Goal: Check status: Check status

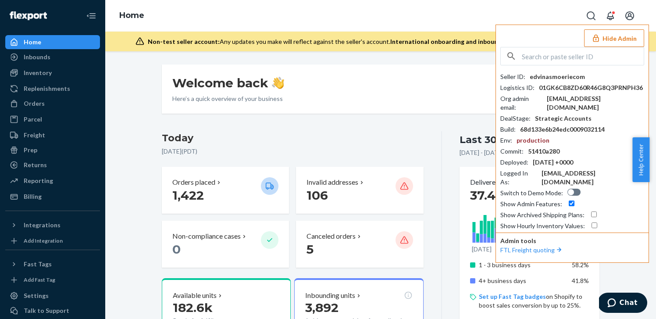
click at [622, 38] on button "Hide Admin" at bounding box center [614, 38] width 60 height 18
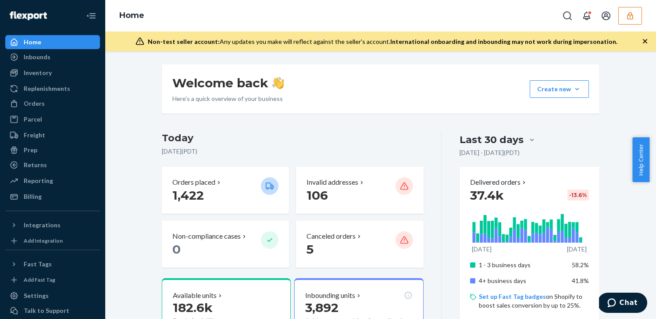
click at [635, 13] on button "button" at bounding box center [630, 16] width 24 height 18
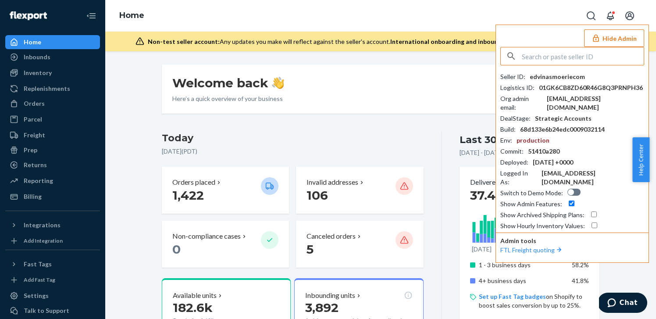
click at [565, 50] on input "text" at bounding box center [583, 56] width 122 height 18
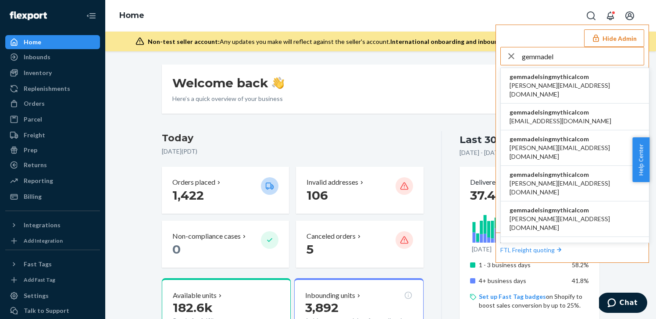
click at [564, 54] on input "gemmadel" at bounding box center [583, 56] width 122 height 18
type input "gemmadel"
click at [576, 84] on span "a.castaneda@aventus.com" at bounding box center [575, 90] width 131 height 18
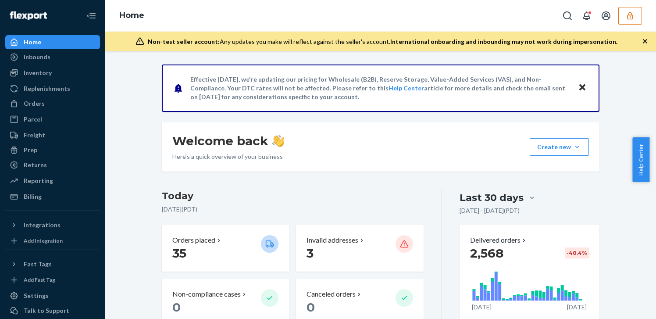
click at [621, 18] on button "button" at bounding box center [630, 16] width 24 height 18
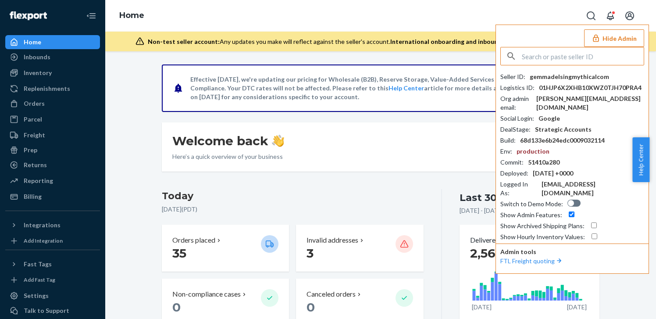
click at [577, 61] on input "text" at bounding box center [583, 56] width 122 height 18
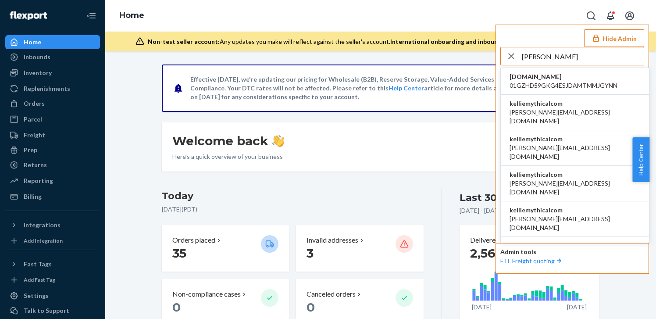
type input "kellie"
click at [585, 108] on span "a.castaneda+1@aventus.com" at bounding box center [575, 117] width 131 height 18
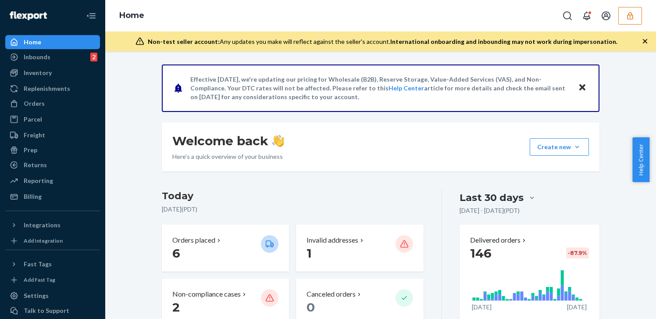
click at [634, 20] on button "button" at bounding box center [630, 16] width 24 height 18
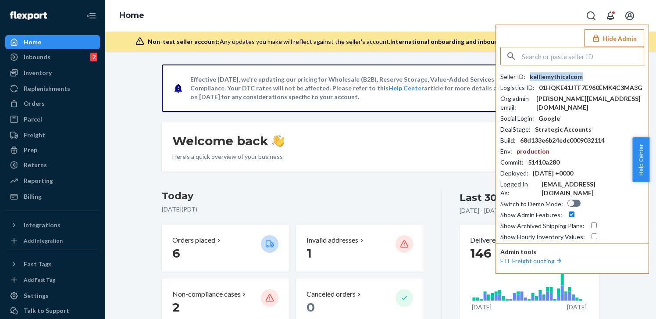
click at [567, 77] on div "kelliemythicalcom" at bounding box center [556, 76] width 53 height 9
click at [554, 51] on input "text" at bounding box center [583, 56] width 122 height 18
type input "m"
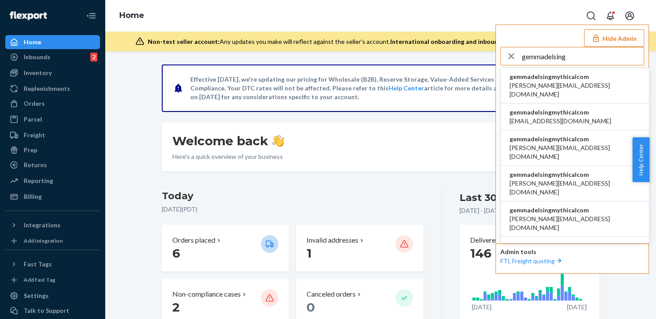
type input "gemmadelsing"
click at [540, 74] on span "gemmadelsingmythicalcom" at bounding box center [575, 76] width 131 height 9
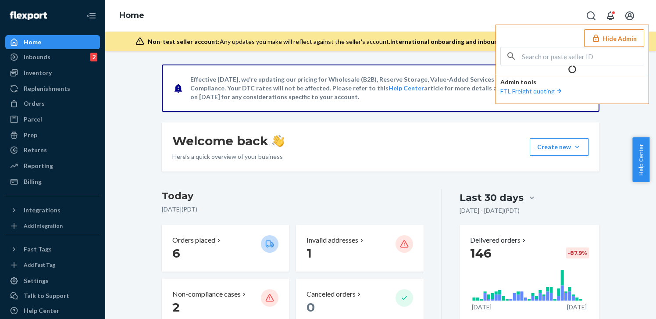
click at [603, 36] on button "Hide Admin" at bounding box center [614, 38] width 60 height 18
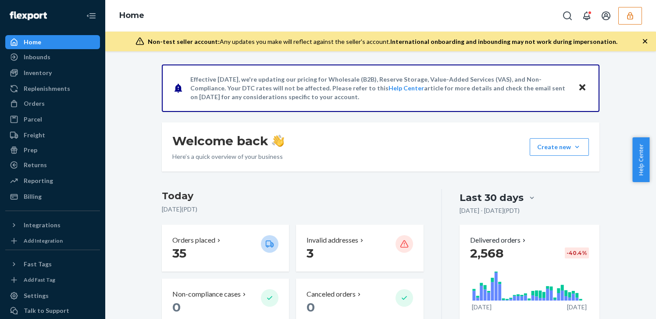
click at [631, 13] on icon "button" at bounding box center [630, 15] width 6 height 7
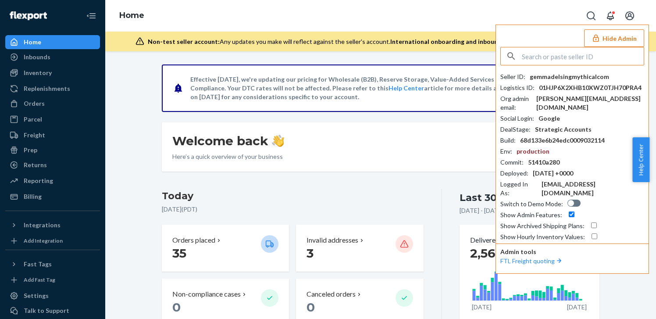
click at [274, 135] on img at bounding box center [278, 141] width 12 height 12
click at [53, 73] on div "Inventory" at bounding box center [52, 73] width 93 height 12
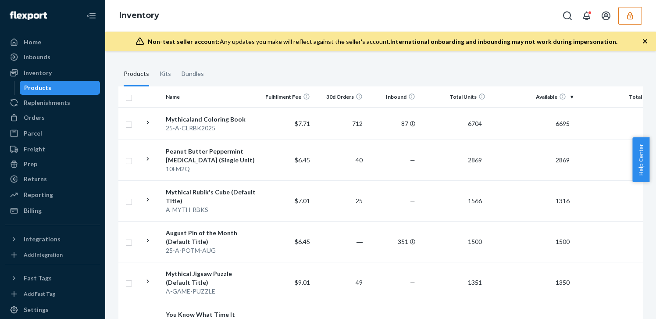
scroll to position [216, 0]
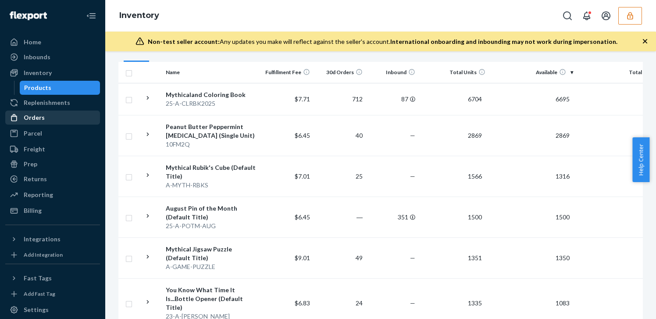
click at [42, 113] on div "Orders" at bounding box center [34, 117] width 21 height 9
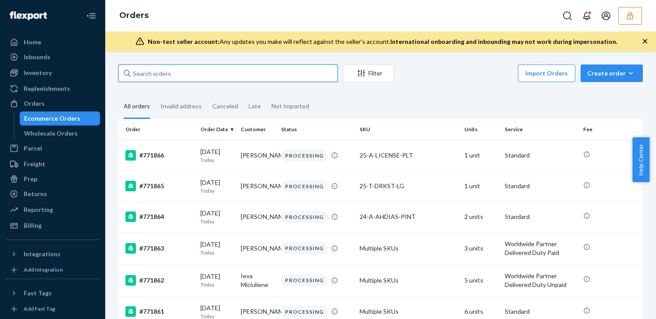
drag, startPoint x: 210, startPoint y: 71, endPoint x: 209, endPoint y: 78, distance: 7.2
click at [209, 78] on input "text" at bounding box center [227, 73] width 219 height 18
paste input "RJBRKNR9GL"
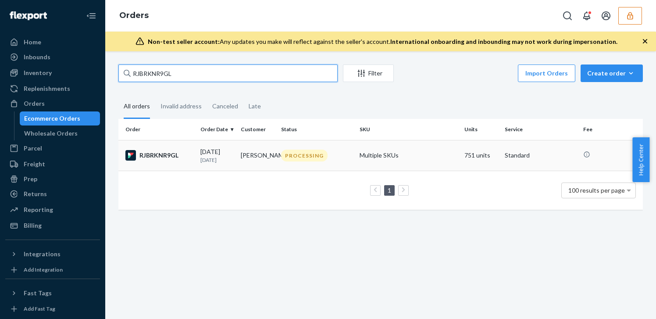
type input "RJBRKNR9GL"
click at [298, 163] on td "PROCESSING" at bounding box center [317, 155] width 78 height 31
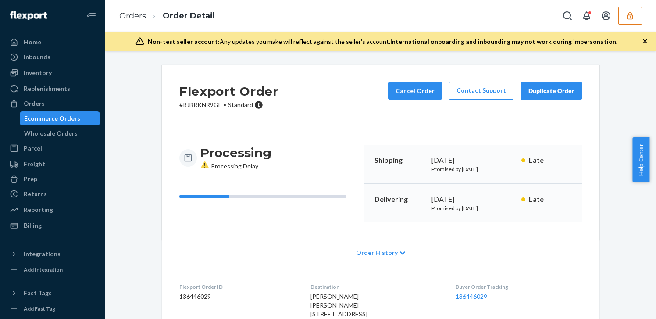
click at [633, 15] on icon "button" at bounding box center [630, 15] width 9 height 9
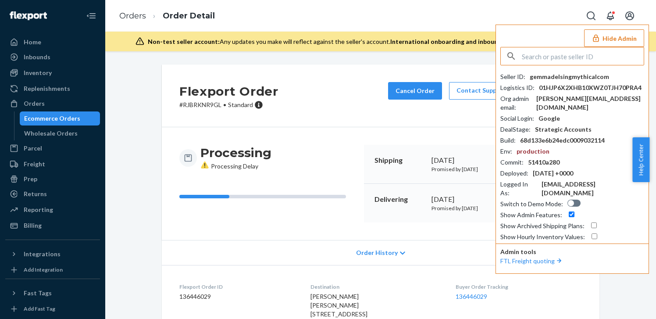
click at [561, 57] on input "text" at bounding box center [583, 56] width 122 height 18
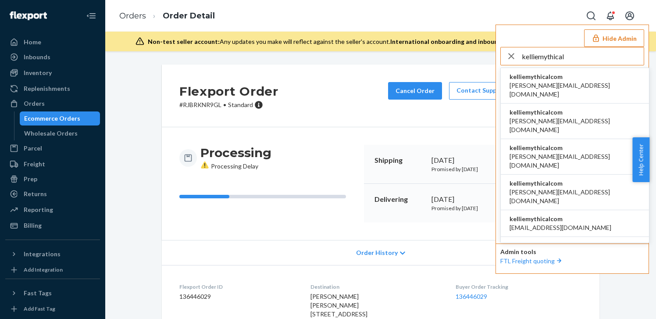
type input "kelliemythical"
click at [576, 72] on span "kelliemythicalcom" at bounding box center [575, 76] width 131 height 9
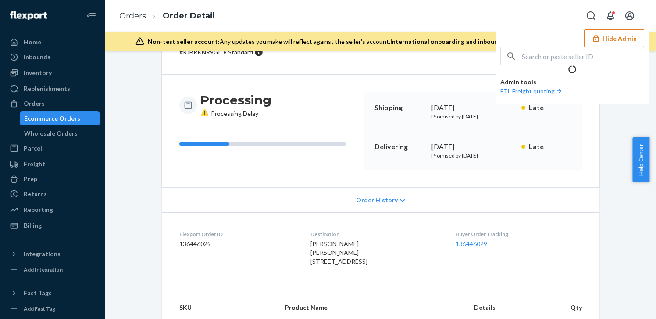
scroll to position [50, 0]
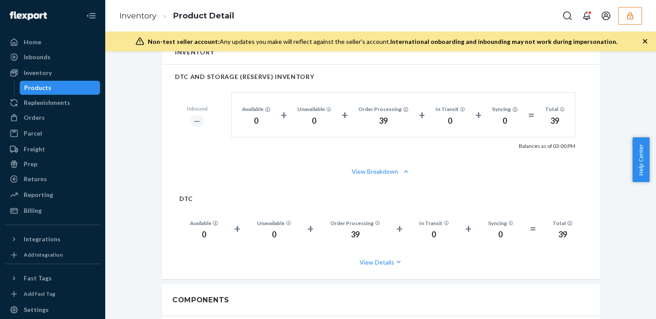
scroll to position [584, 0]
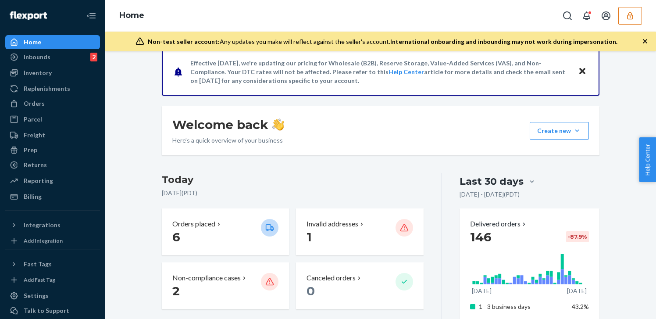
scroll to position [39, 0]
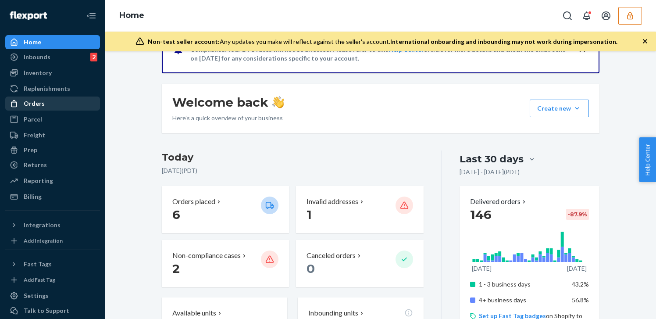
click at [49, 100] on div "Orders" at bounding box center [52, 103] width 93 height 12
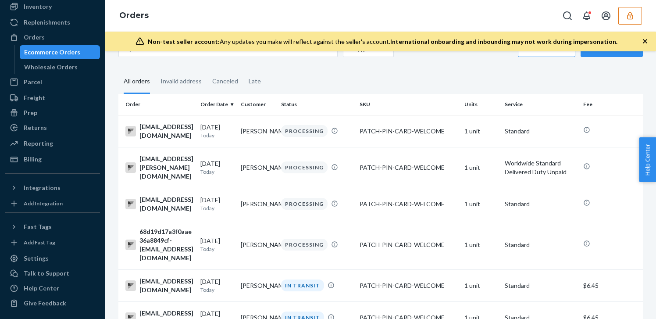
scroll to position [68, 0]
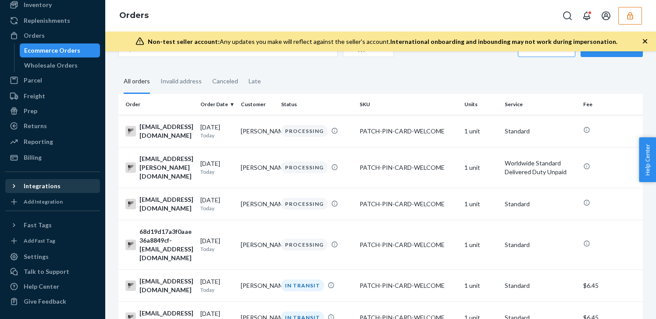
click at [14, 186] on icon at bounding box center [14, 186] width 2 height 4
click at [14, 186] on icon at bounding box center [14, 186] width 4 height 2
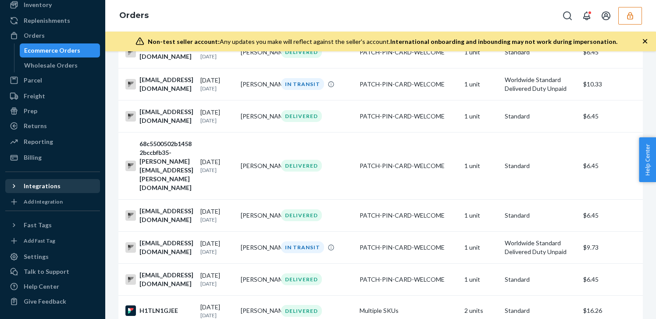
scroll to position [2005, 0]
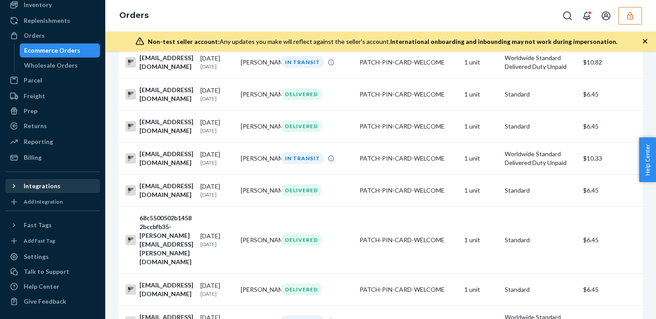
click at [14, 189] on icon at bounding box center [14, 186] width 9 height 9
click at [14, 188] on icon at bounding box center [14, 186] width 9 height 9
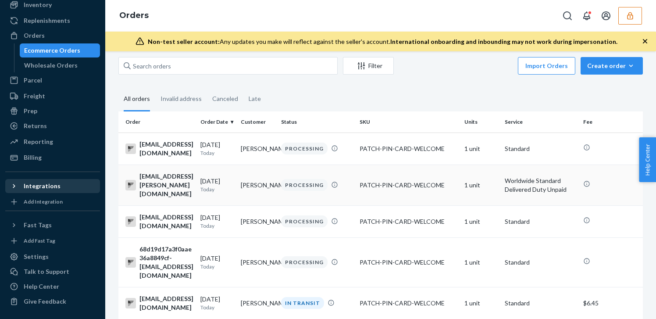
scroll to position [0, 0]
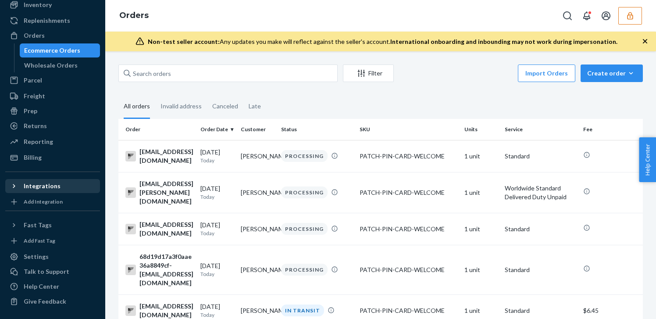
click at [146, 112] on div "All orders" at bounding box center [137, 107] width 26 height 24
click at [118, 95] on input "All orders" at bounding box center [118, 95] width 0 height 0
click at [171, 106] on div "Invalid address" at bounding box center [180, 107] width 41 height 24
click at [155, 95] on input "Invalid address" at bounding box center [155, 95] width 0 height 0
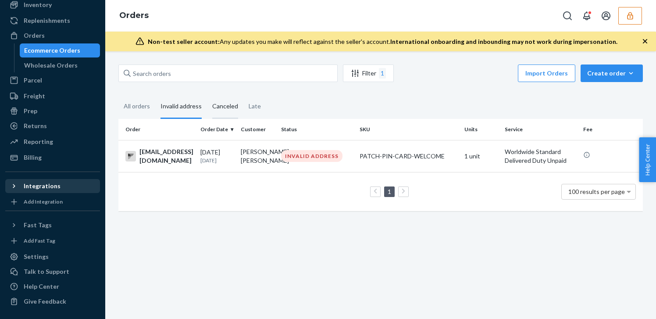
click at [213, 108] on div "Canceled" at bounding box center [225, 107] width 26 height 24
click at [207, 95] on input "Canceled" at bounding box center [207, 95] width 0 height 0
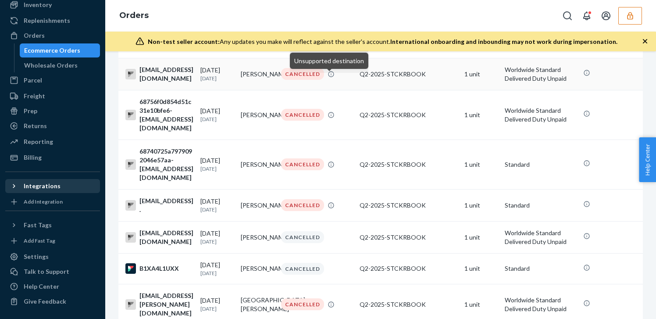
scroll to position [128, 0]
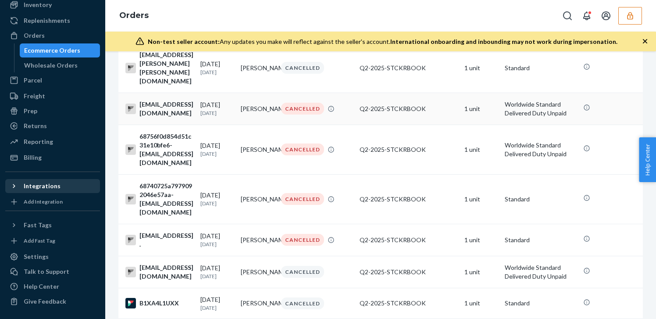
click at [353, 124] on td "CANCELLED" at bounding box center [317, 109] width 78 height 32
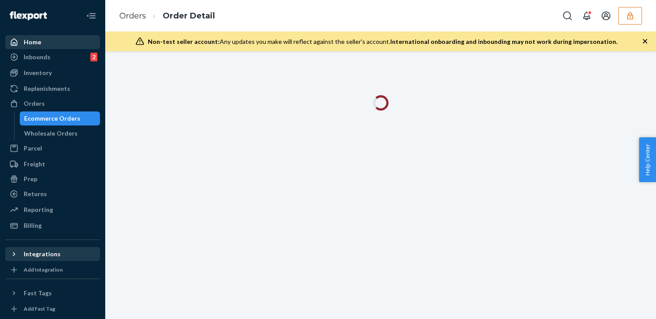
click at [43, 47] on div "Home" at bounding box center [52, 42] width 93 height 12
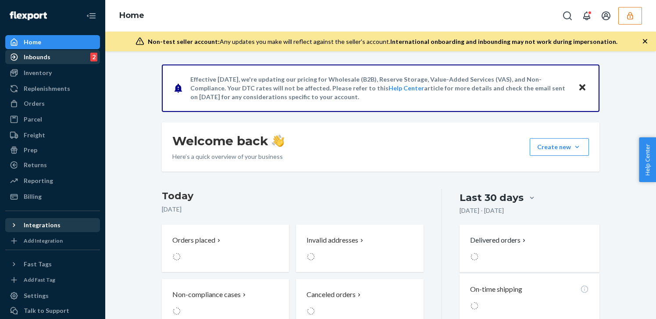
click at [46, 60] on div "Inbounds" at bounding box center [37, 57] width 27 height 9
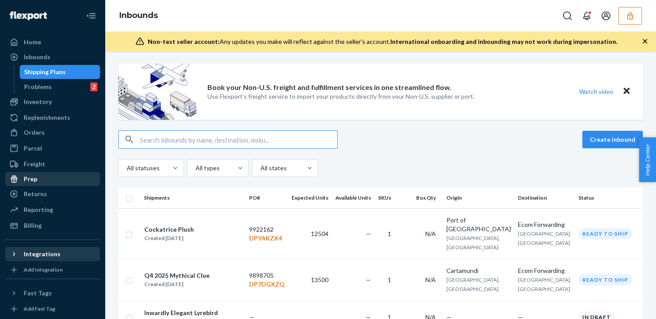
scroll to position [2, 0]
